Goal: Information Seeking & Learning: Learn about a topic

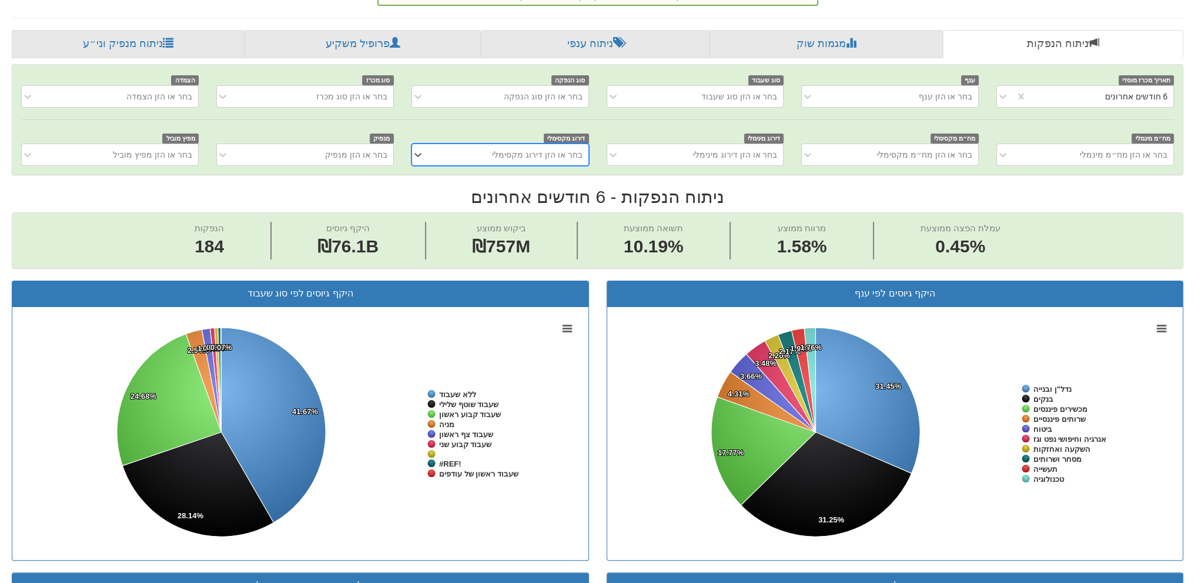
scroll to position [162, 0]
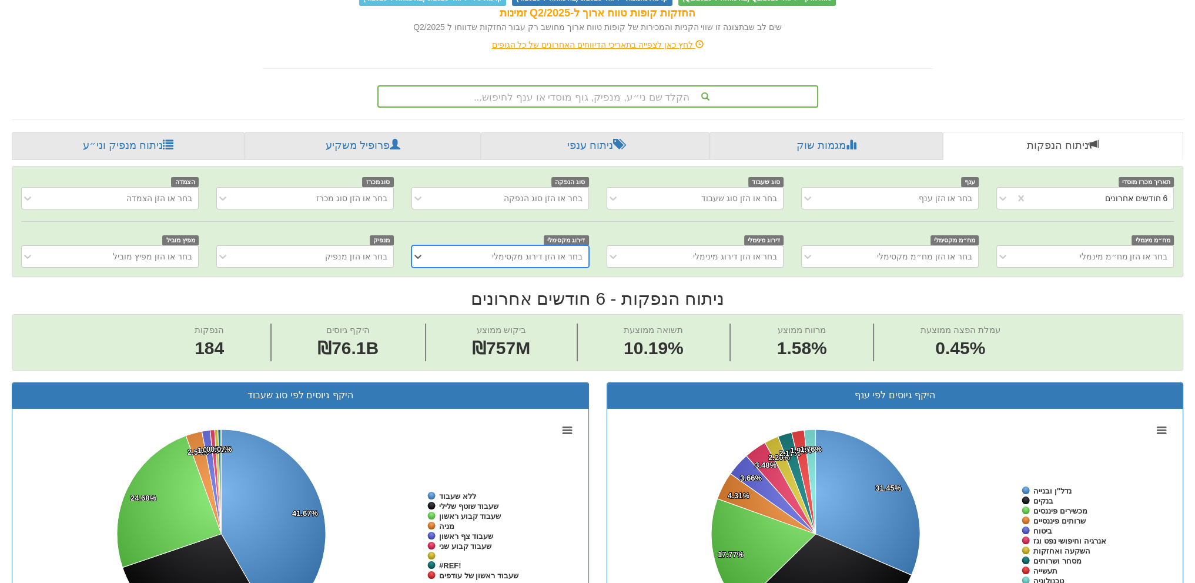
click at [555, 86] on div "הקלד שם ני״ע, מנפיק, גוף מוסדי או ענף לחיפוש..." at bounding box center [598, 96] width 439 height 20
click at [555, 92] on div "הקלד שם ני״ע, מנפיק, גוף מוסדי או ענף לחיפוש..." at bounding box center [598, 96] width 439 height 20
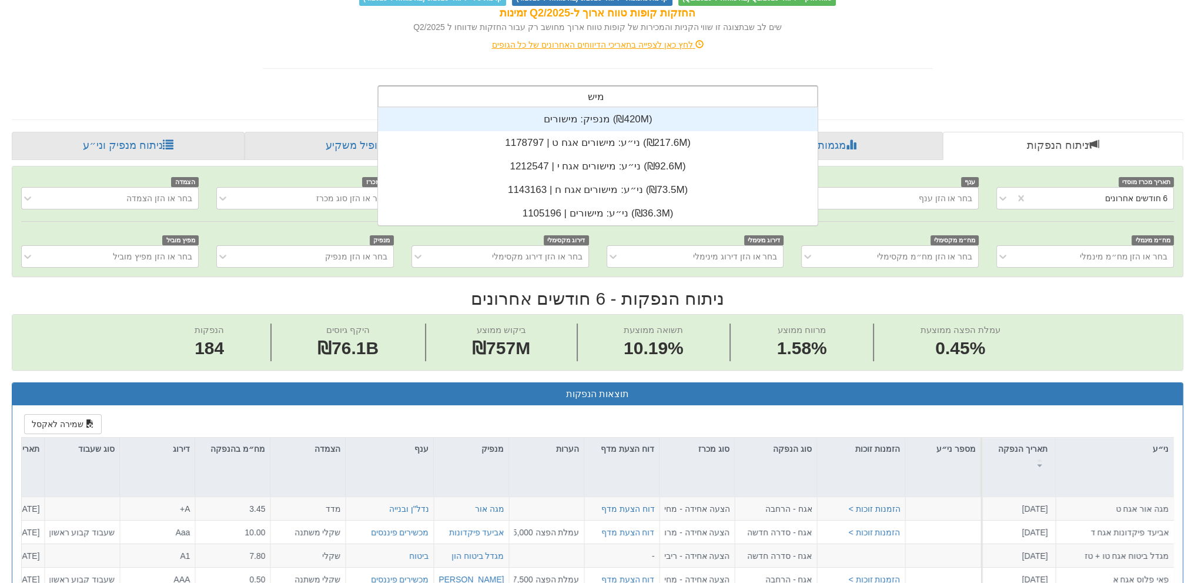
scroll to position [118, 0]
type input "מישור"
click at [583, 127] on div "מנפיק: ‏מישורים ‎(₪420M)‎" at bounding box center [598, 120] width 440 height 24
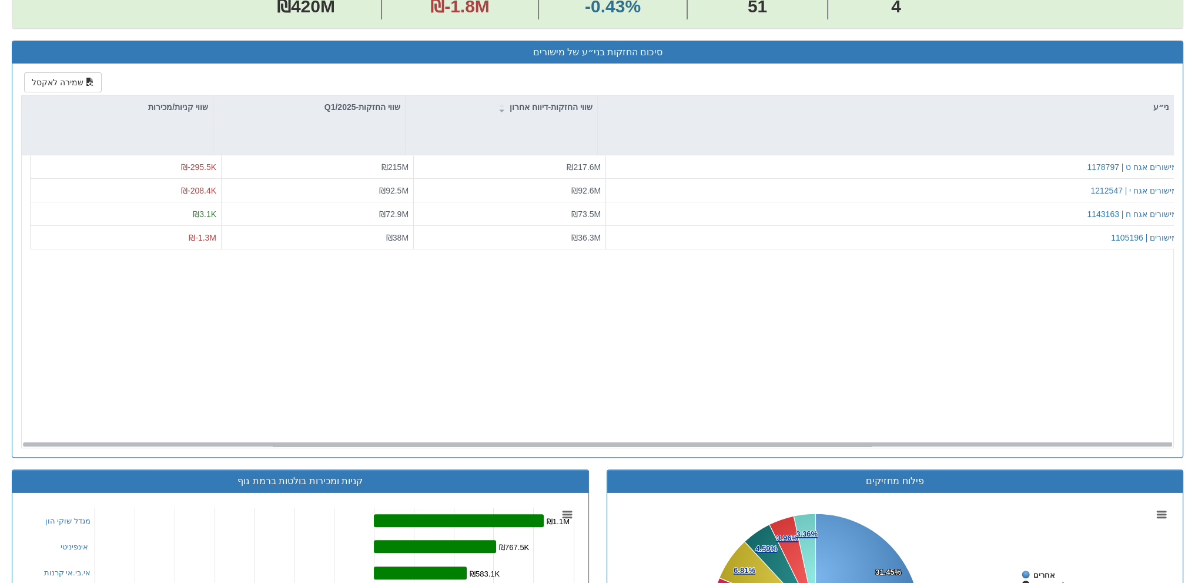
scroll to position [353, 0]
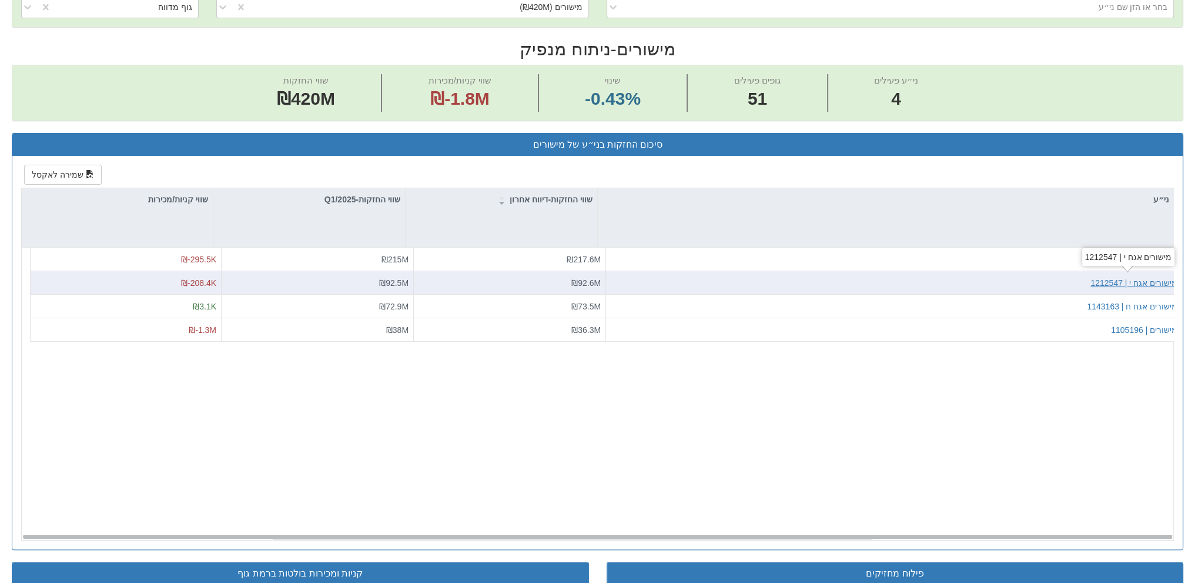
click at [1152, 277] on div "מישורים אגח י | 1212547" at bounding box center [1133, 283] width 87 height 12
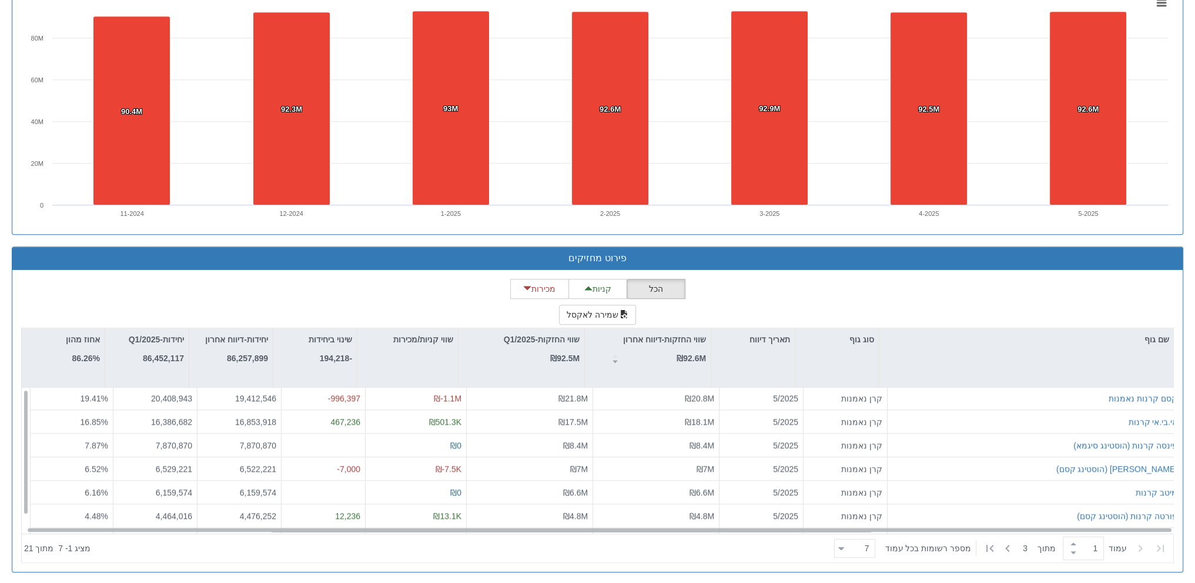
scroll to position [18, 0]
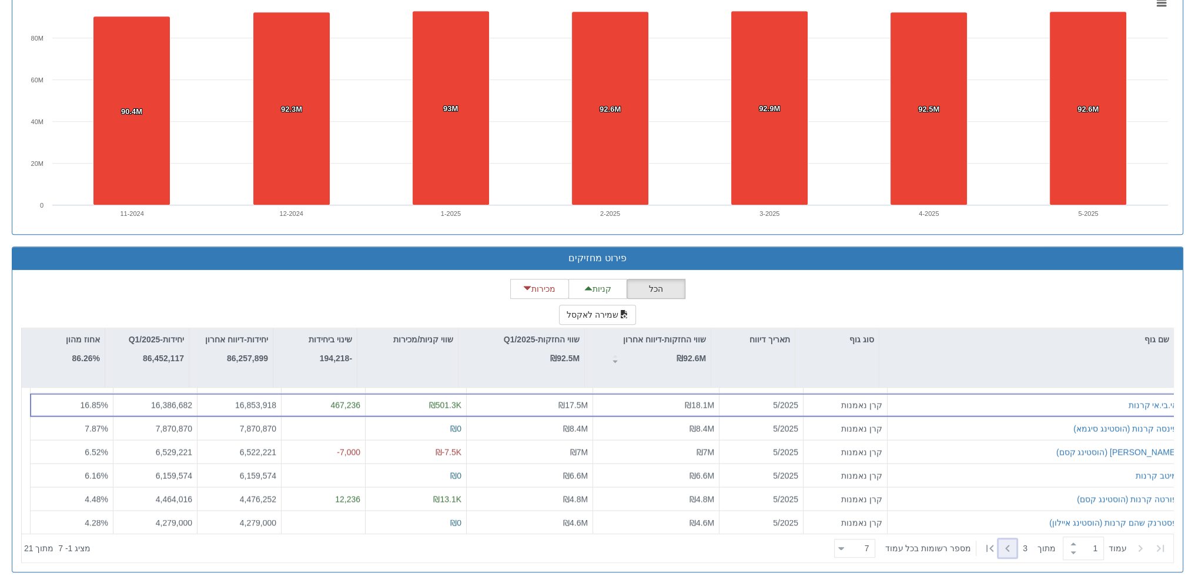
click at [1009, 543] on icon at bounding box center [1007, 548] width 14 height 14
click at [1005, 550] on icon at bounding box center [1007, 548] width 14 height 14
type input "3"
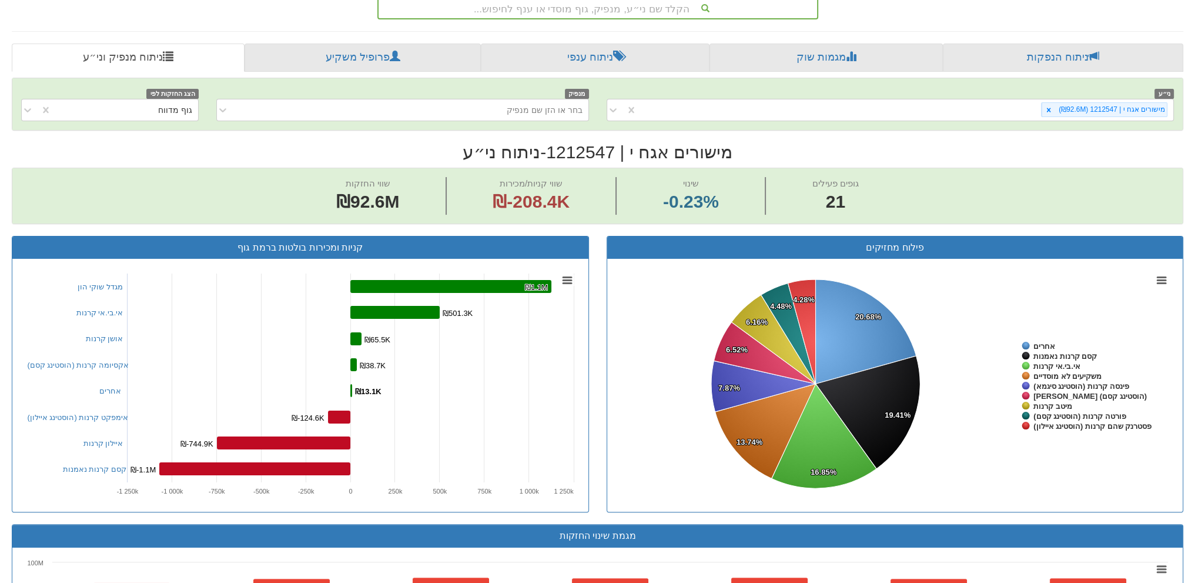
scroll to position [82, 0]
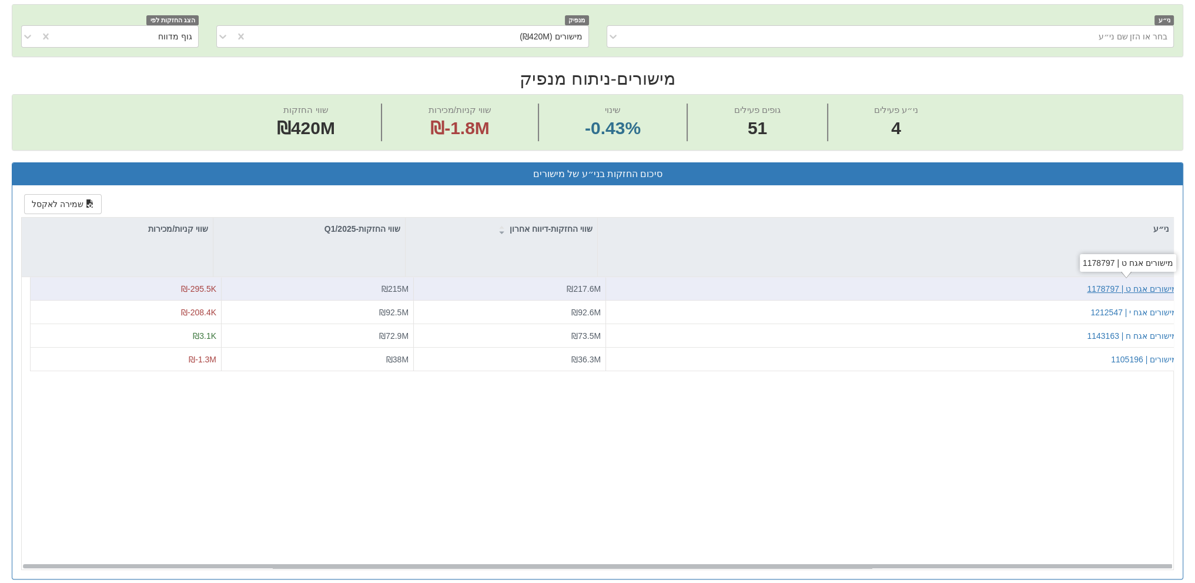
click at [1136, 286] on div "מישורים אגח ט | 1178797" at bounding box center [1132, 289] width 91 height 12
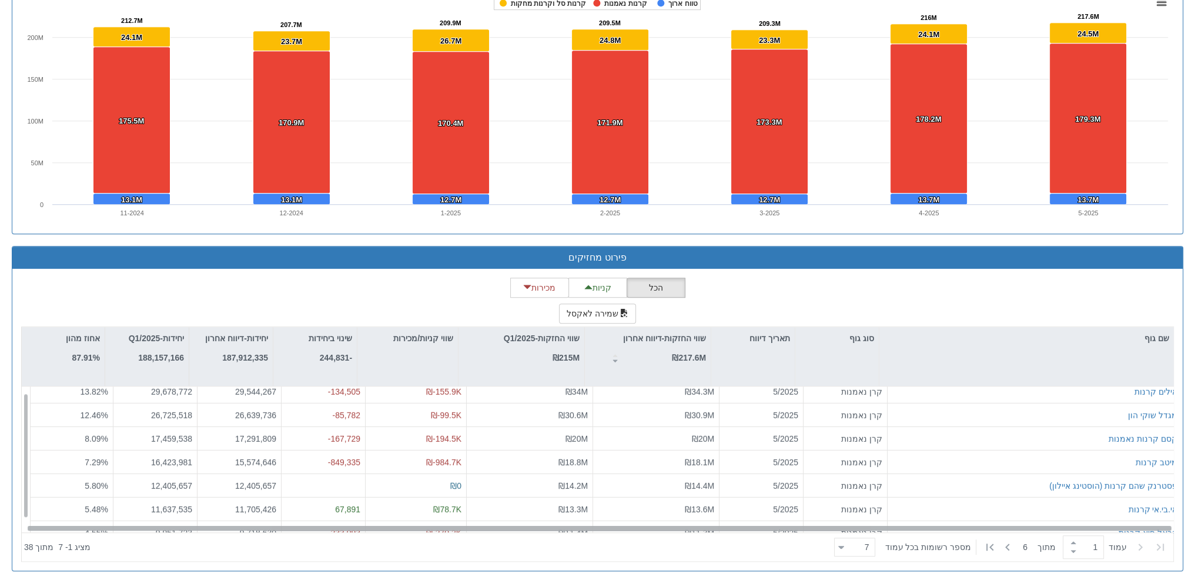
scroll to position [18, 0]
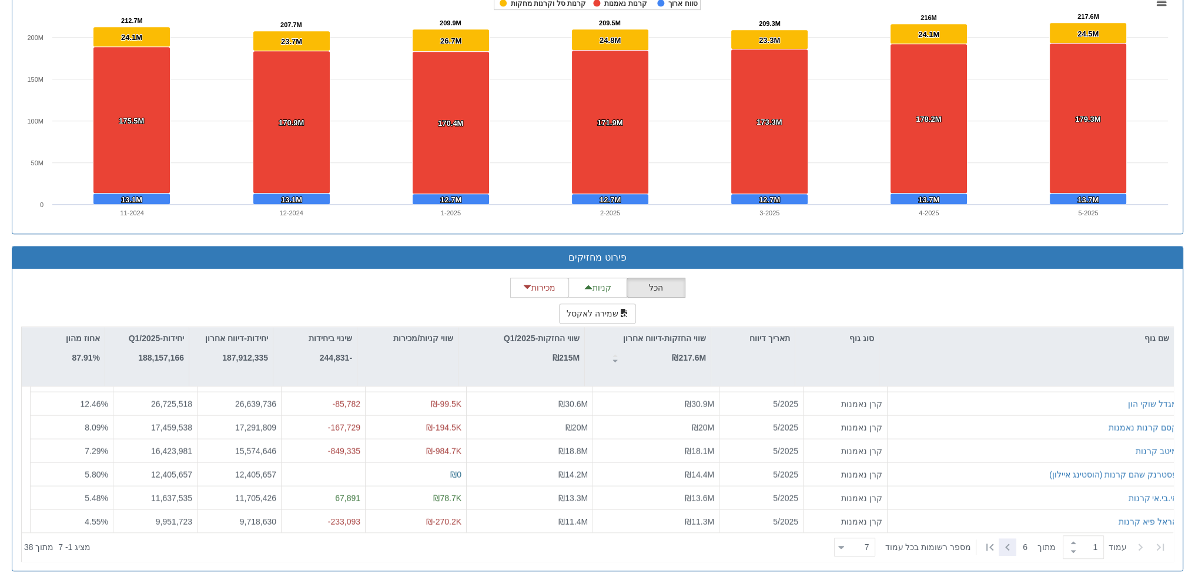
click at [999, 544] on div at bounding box center [1008, 547] width 18 height 18
type input "2"
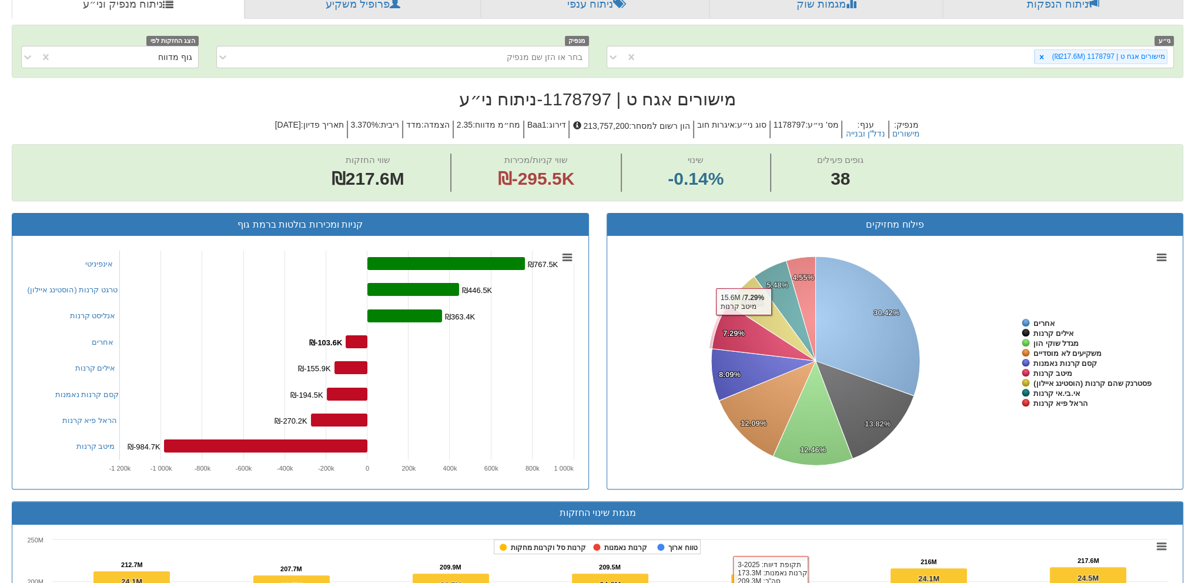
scroll to position [96, 0]
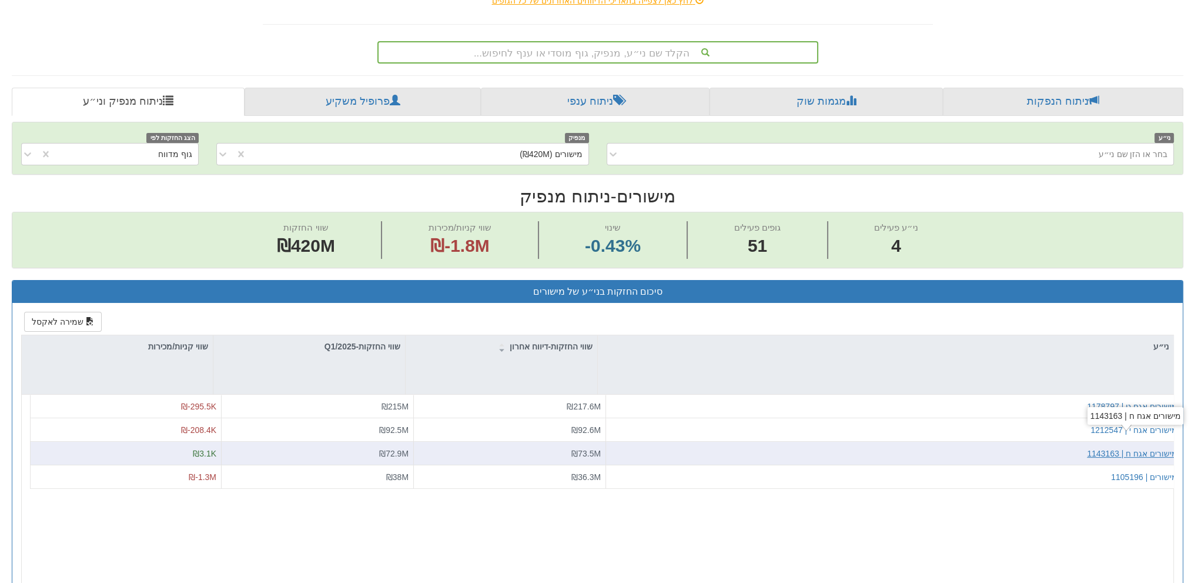
click at [1146, 449] on div "מישורים אגח ח | 1143163" at bounding box center [1132, 453] width 91 height 12
